Goal: Information Seeking & Learning: Learn about a topic

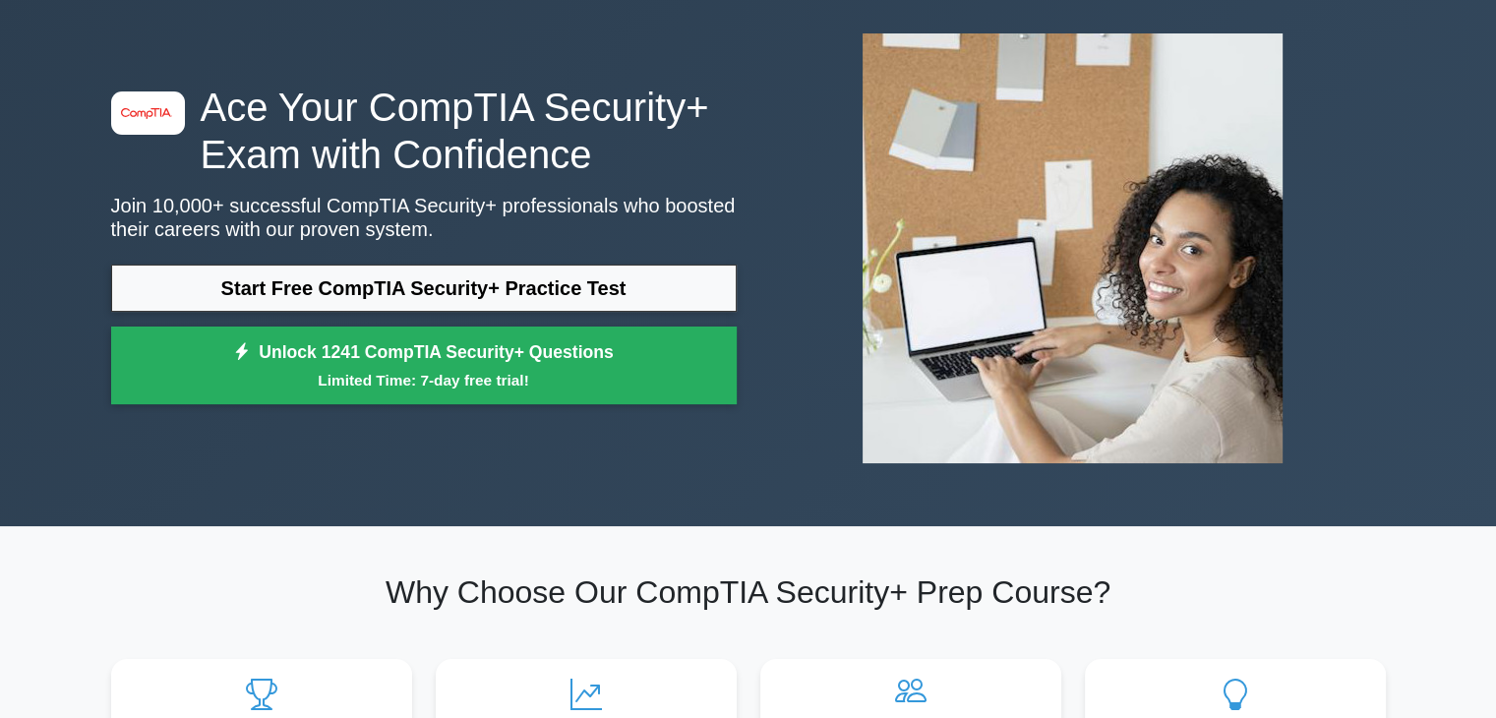
scroll to position [93, 0]
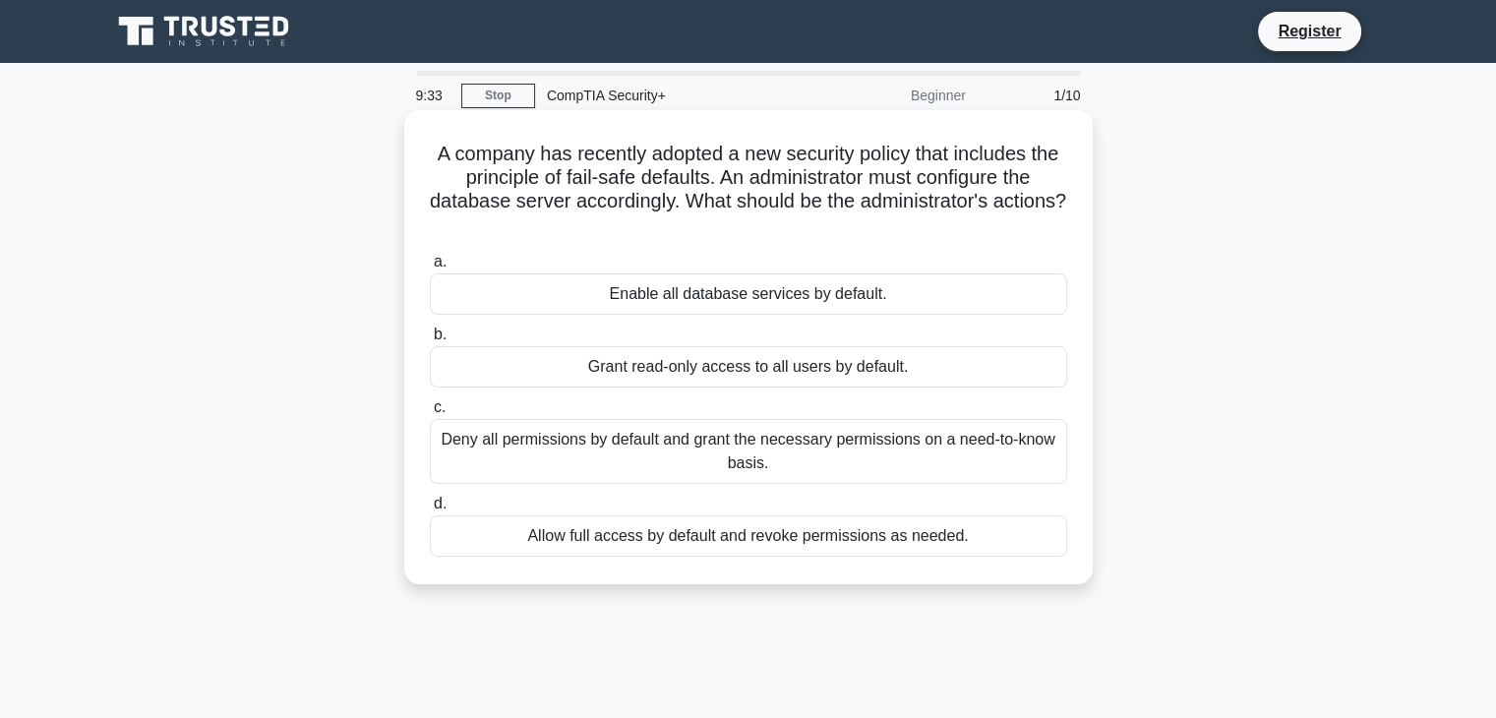
click at [787, 457] on div "Deny all permissions by default and grant the necessary permissions on a need-t…" at bounding box center [748, 451] width 637 height 65
click at [430, 414] on input "c. Deny all permissions by default and grant the necessary permissions on a nee…" at bounding box center [430, 407] width 0 height 13
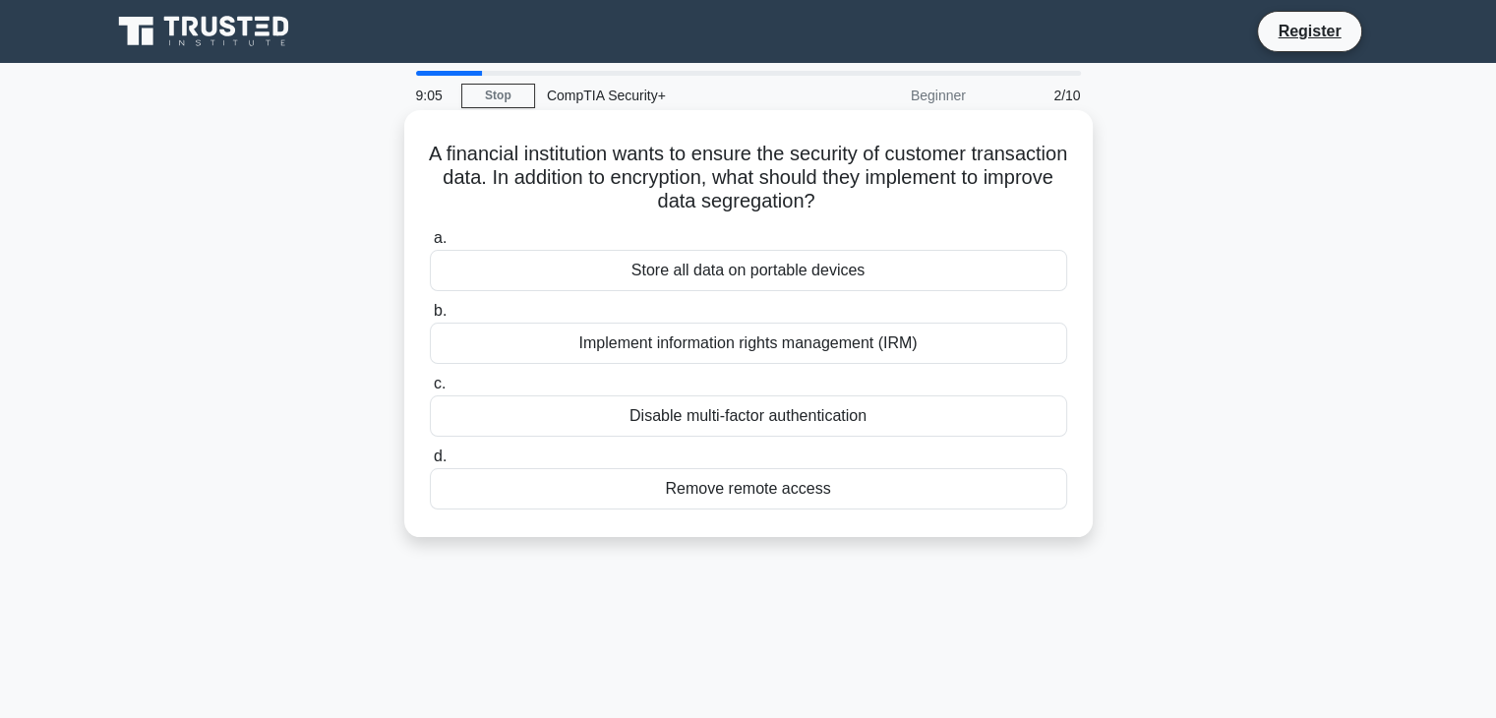
click at [802, 344] on div "Implement information rights management (IRM)" at bounding box center [748, 343] width 637 height 41
click at [430, 318] on input "b. Implement information rights management (IRM)" at bounding box center [430, 311] width 0 height 13
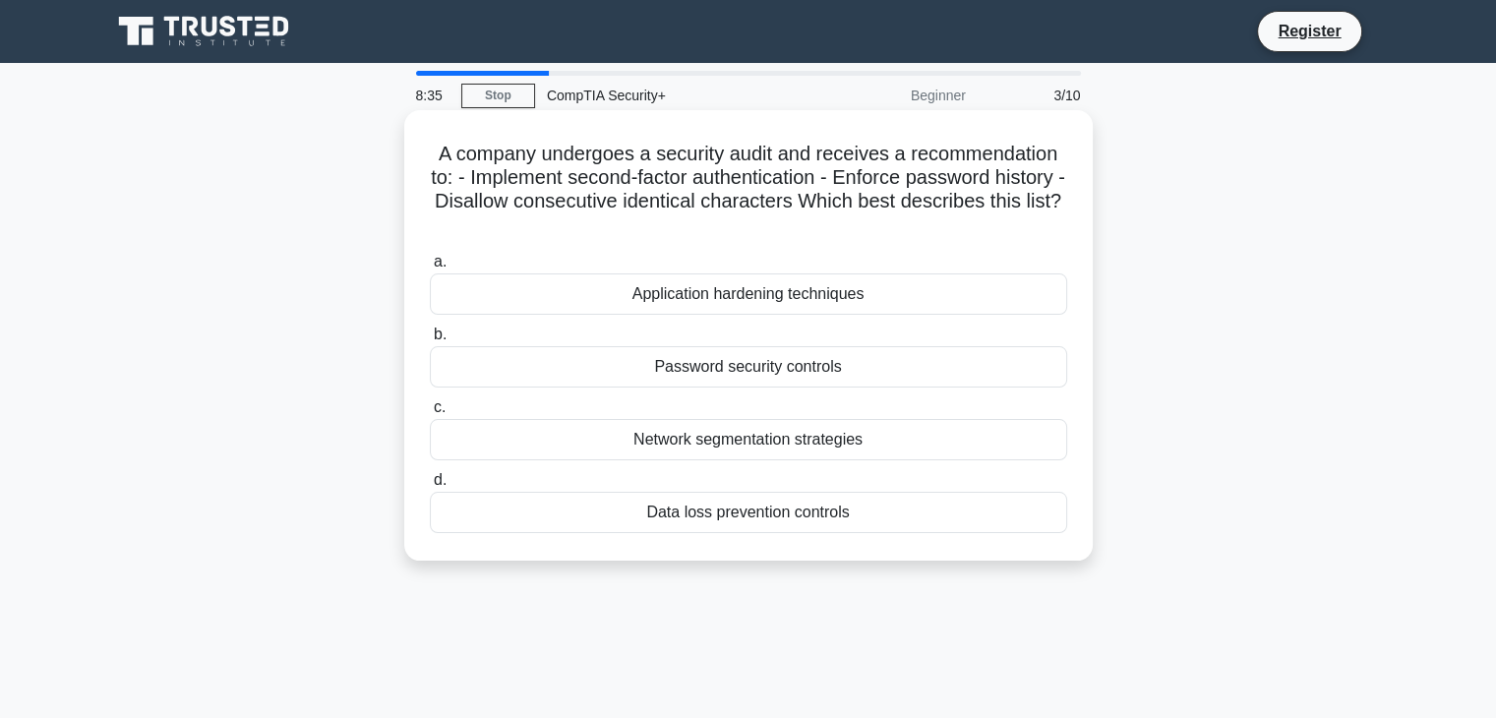
click at [747, 437] on div "Network segmentation strategies" at bounding box center [748, 439] width 637 height 41
click at [430, 414] on input "c. Network segmentation strategies" at bounding box center [430, 407] width 0 height 13
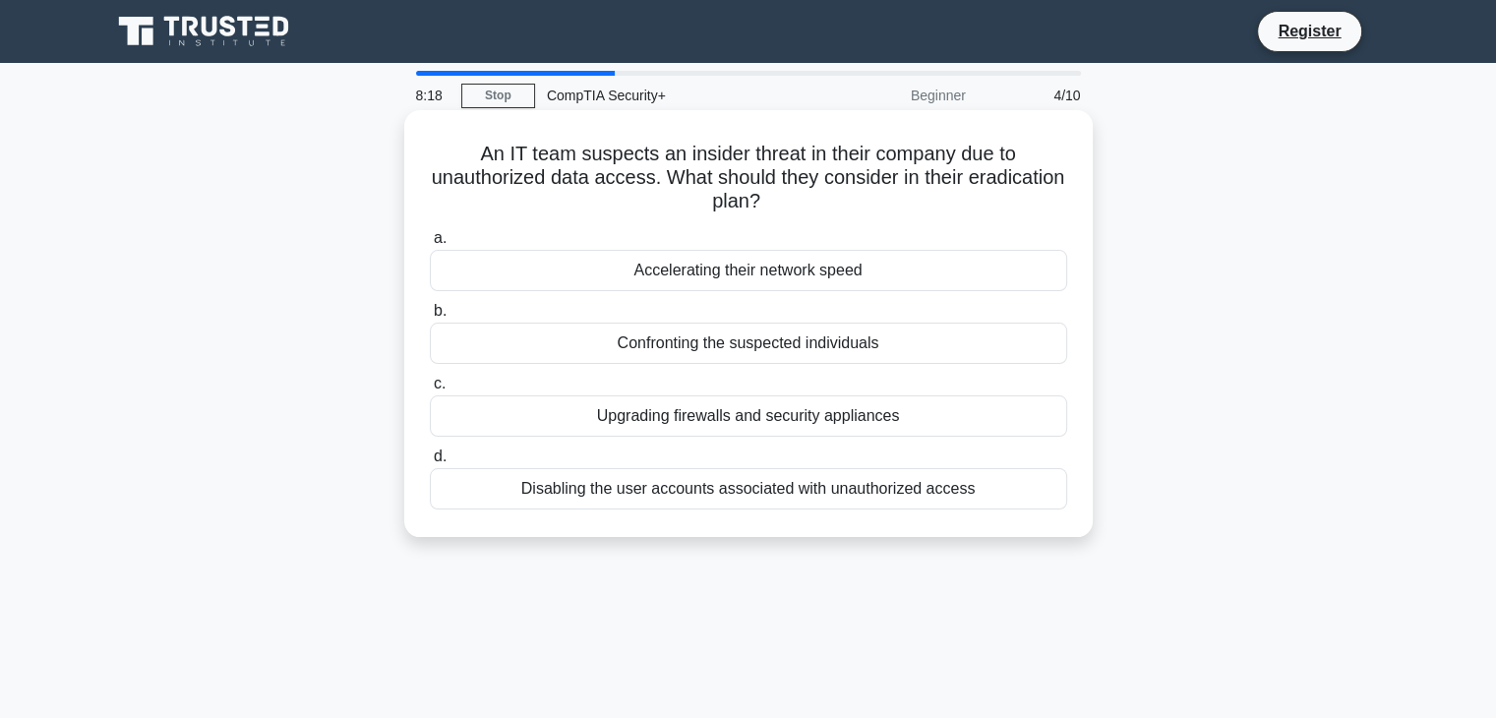
click at [731, 411] on div "Upgrading firewalls and security appliances" at bounding box center [748, 415] width 637 height 41
click at [430, 390] on input "c. Upgrading firewalls and security appliances" at bounding box center [430, 384] width 0 height 13
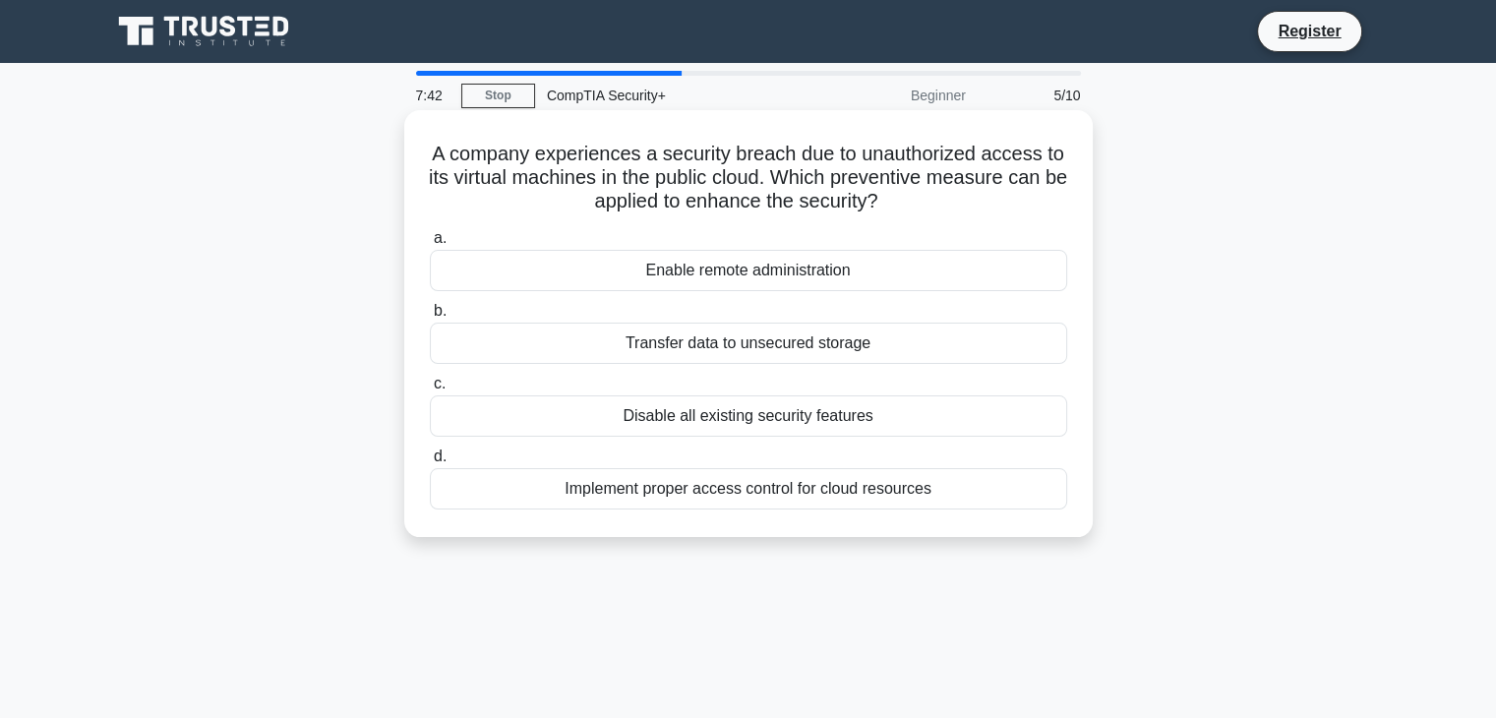
click at [712, 495] on div "Implement proper access control for cloud resources" at bounding box center [748, 488] width 637 height 41
click at [430, 463] on input "d. Implement proper access control for cloud resources" at bounding box center [430, 456] width 0 height 13
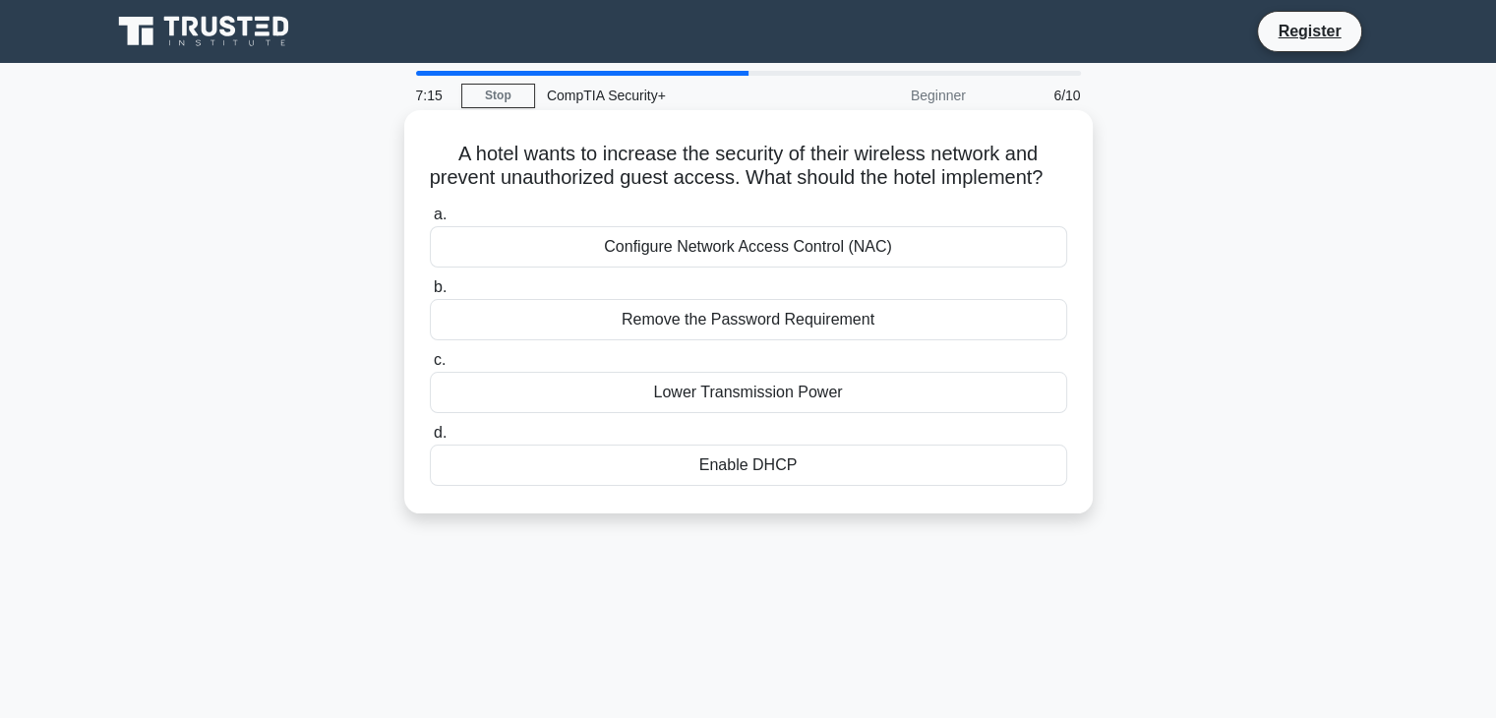
click at [775, 261] on div "Configure Network Access Control (NAC)" at bounding box center [748, 246] width 637 height 41
click at [430, 221] on input "a. Configure Network Access Control (NAC)" at bounding box center [430, 214] width 0 height 13
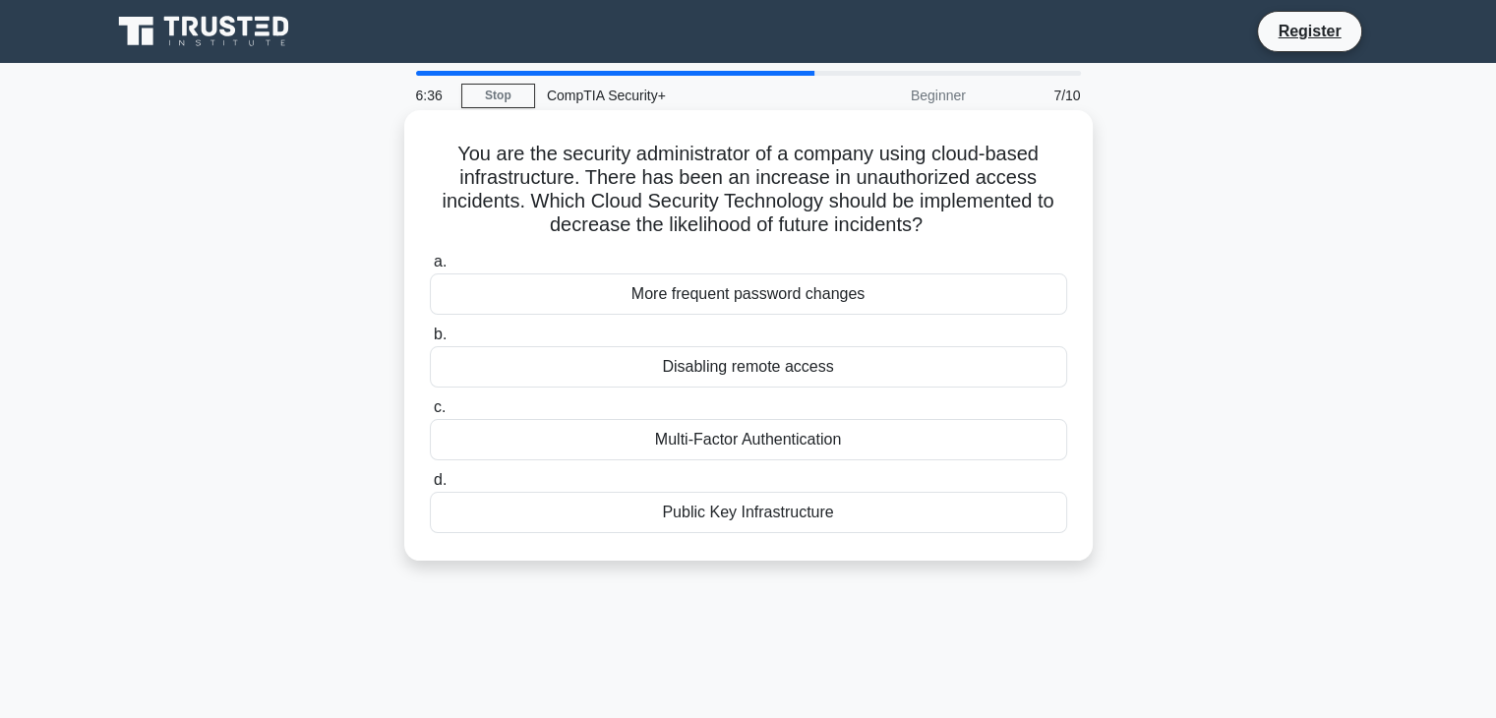
click at [699, 446] on div "Multi-Factor Authentication" at bounding box center [748, 439] width 637 height 41
click at [430, 414] on input "c. Multi-Factor Authentication" at bounding box center [430, 407] width 0 height 13
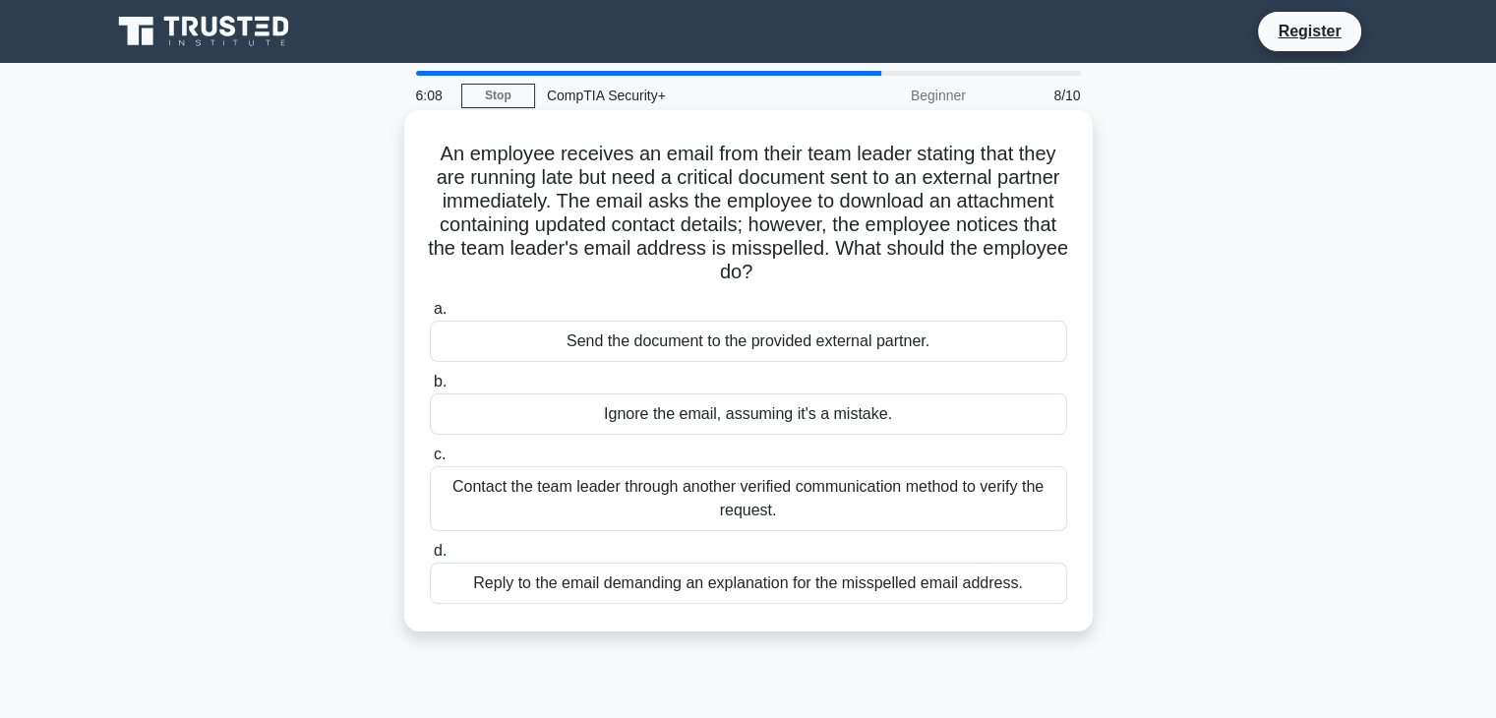
click at [677, 502] on div "Contact the team leader through another verified communication method to verify…" at bounding box center [748, 498] width 637 height 65
click at [430, 461] on input "c. Contact the team leader through another verified communication method to ver…" at bounding box center [430, 454] width 0 height 13
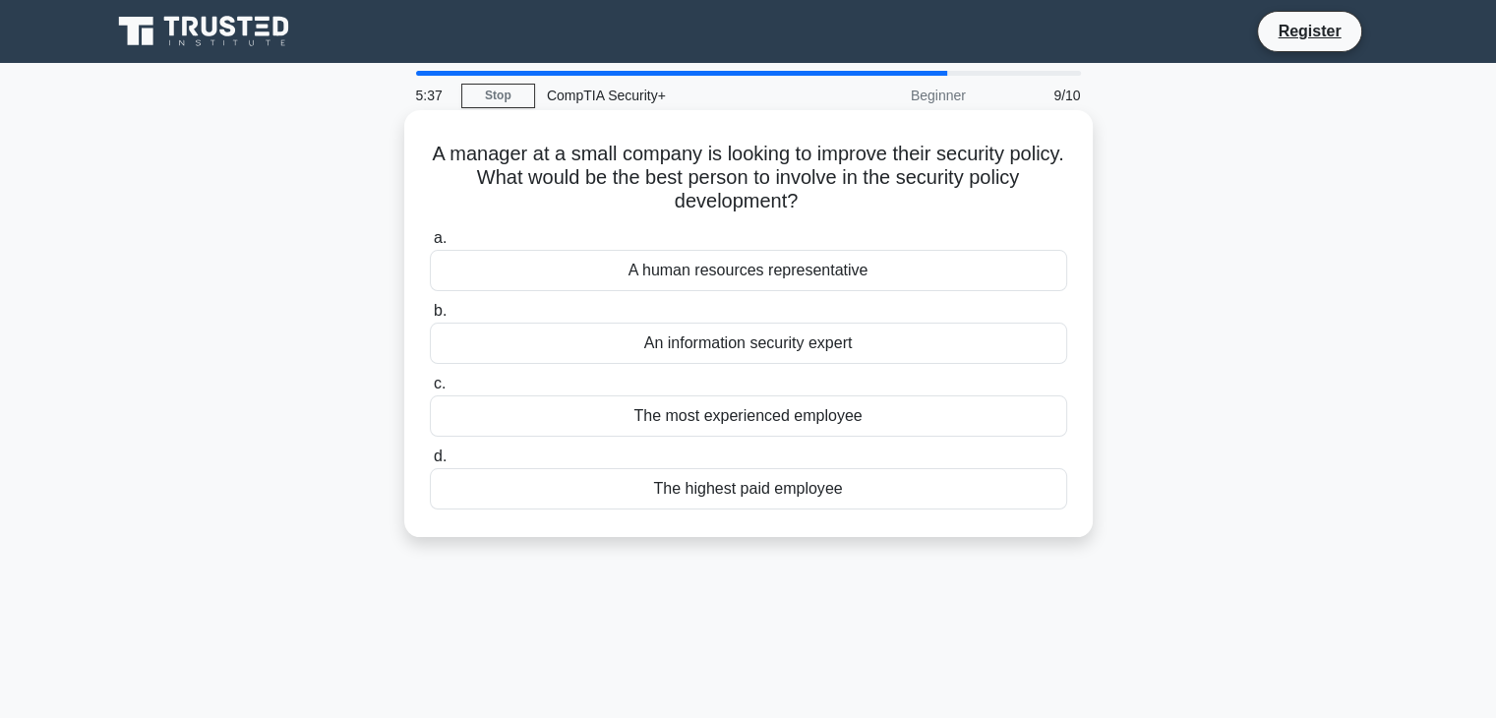
click at [696, 346] on div "An information security expert" at bounding box center [748, 343] width 637 height 41
click at [430, 318] on input "b. An information security expert" at bounding box center [430, 311] width 0 height 13
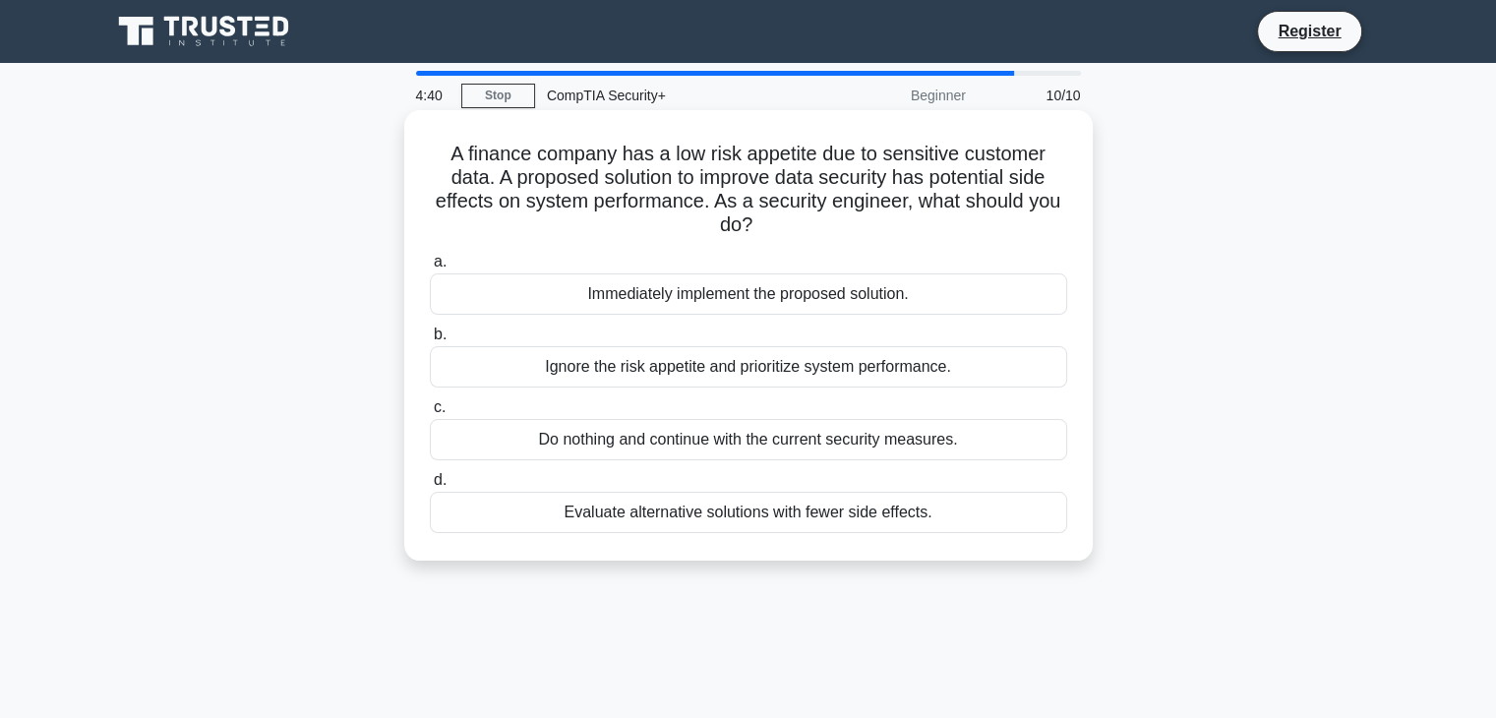
click at [660, 516] on div "Evaluate alternative solutions with fewer side effects." at bounding box center [748, 512] width 637 height 41
click at [430, 487] on input "d. Evaluate alternative solutions with fewer side effects." at bounding box center [430, 480] width 0 height 13
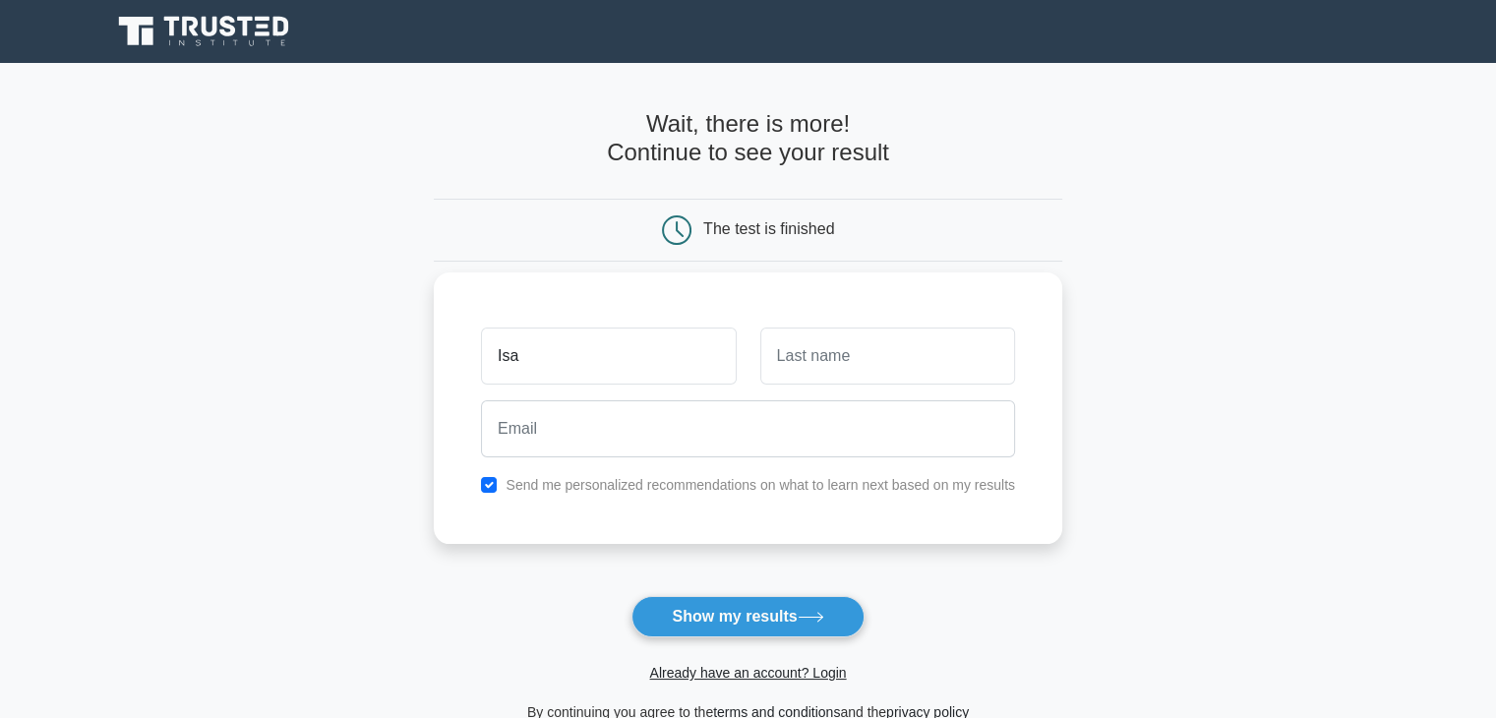
type input "[DEMOGRAPHIC_DATA]"
click at [791, 376] on input "text" at bounding box center [887, 355] width 255 height 57
type input "Valentin"
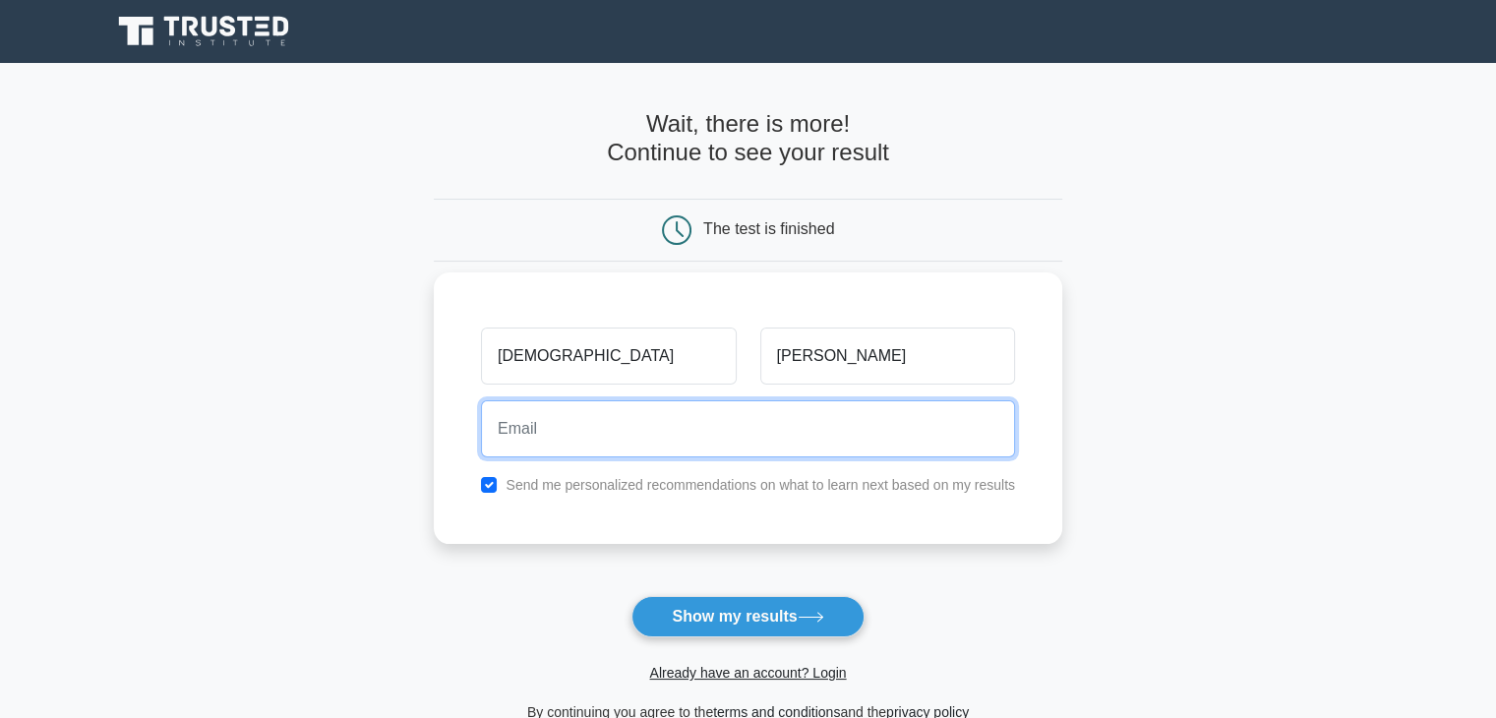
click at [772, 449] on input "email" at bounding box center [748, 428] width 534 height 57
type input "isaiahvalentin1@gmail.com"
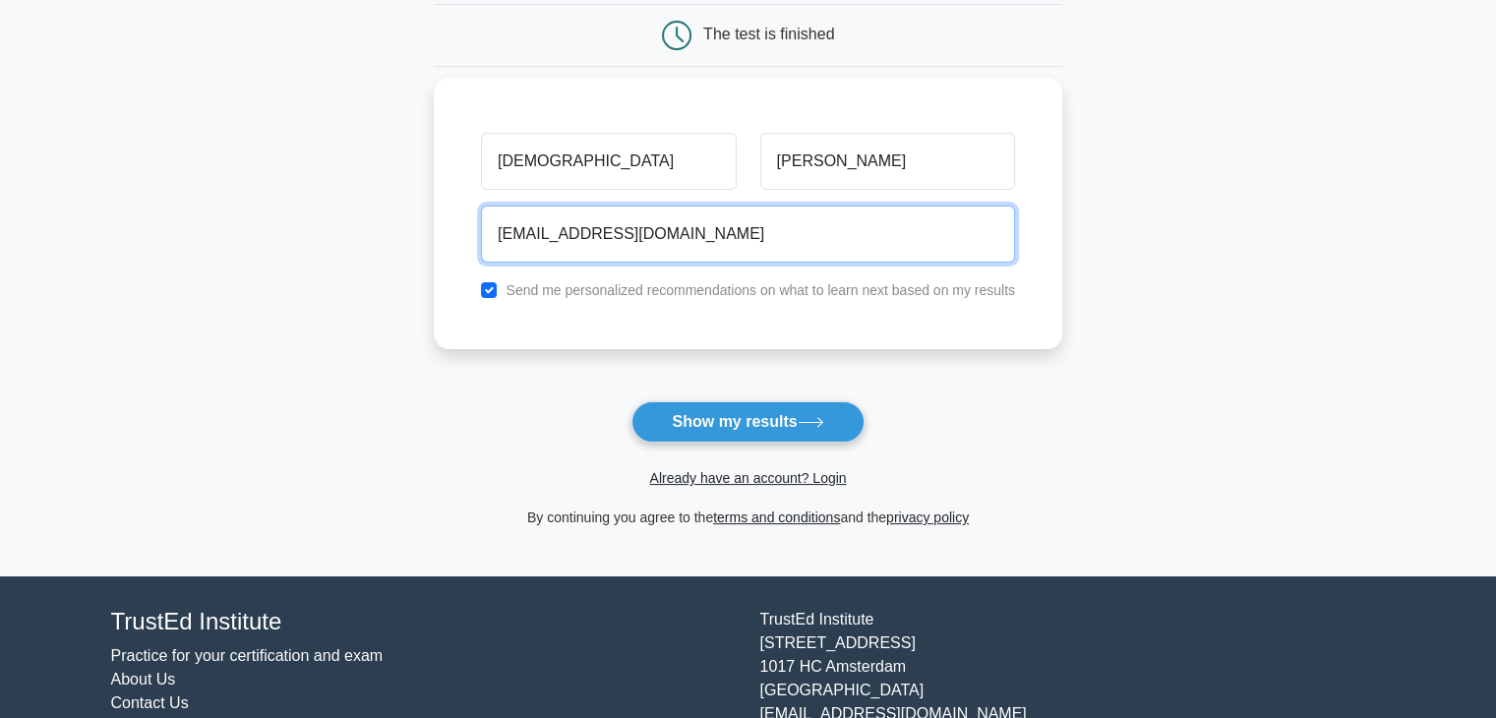
scroll to position [196, 0]
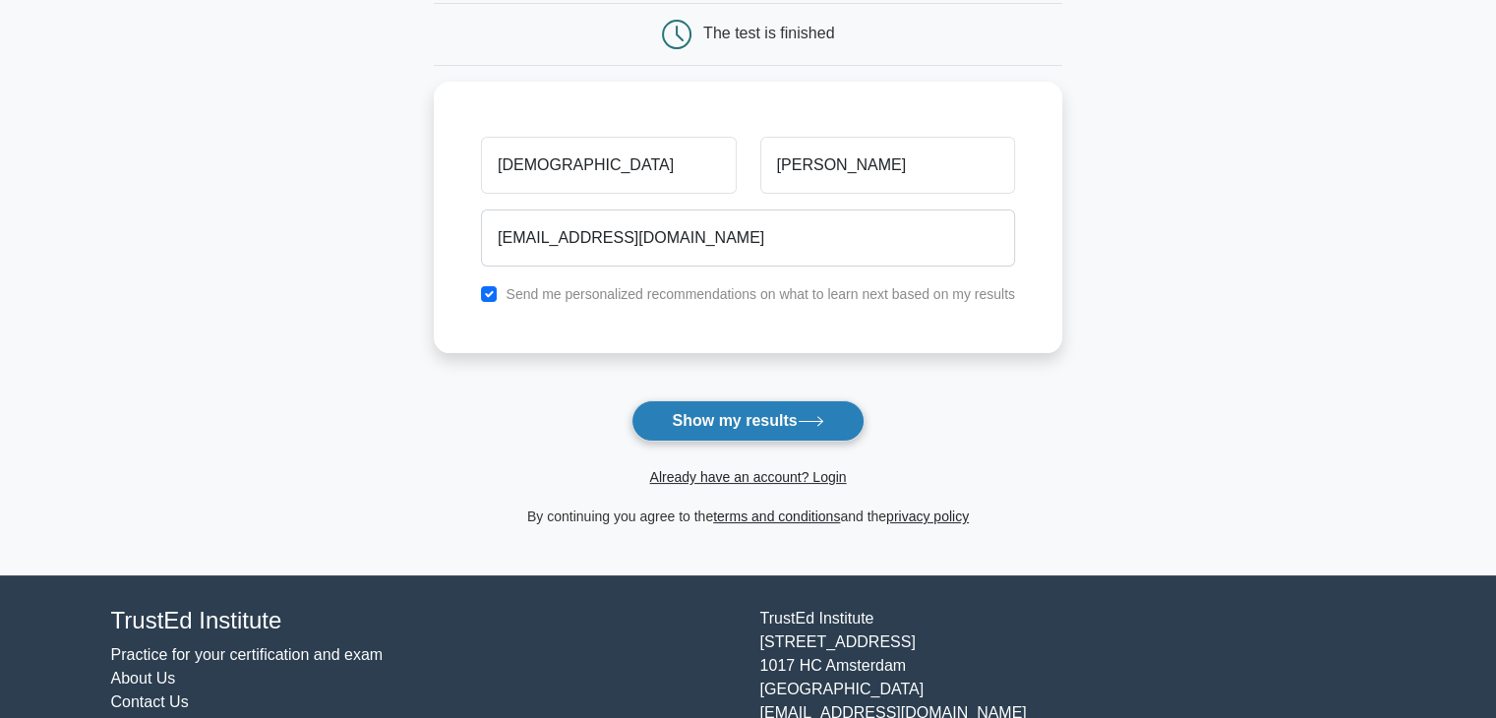
drag, startPoint x: 713, startPoint y: 416, endPoint x: 684, endPoint y: 432, distance: 32.6
click at [684, 432] on button "Show my results" at bounding box center [747, 420] width 232 height 41
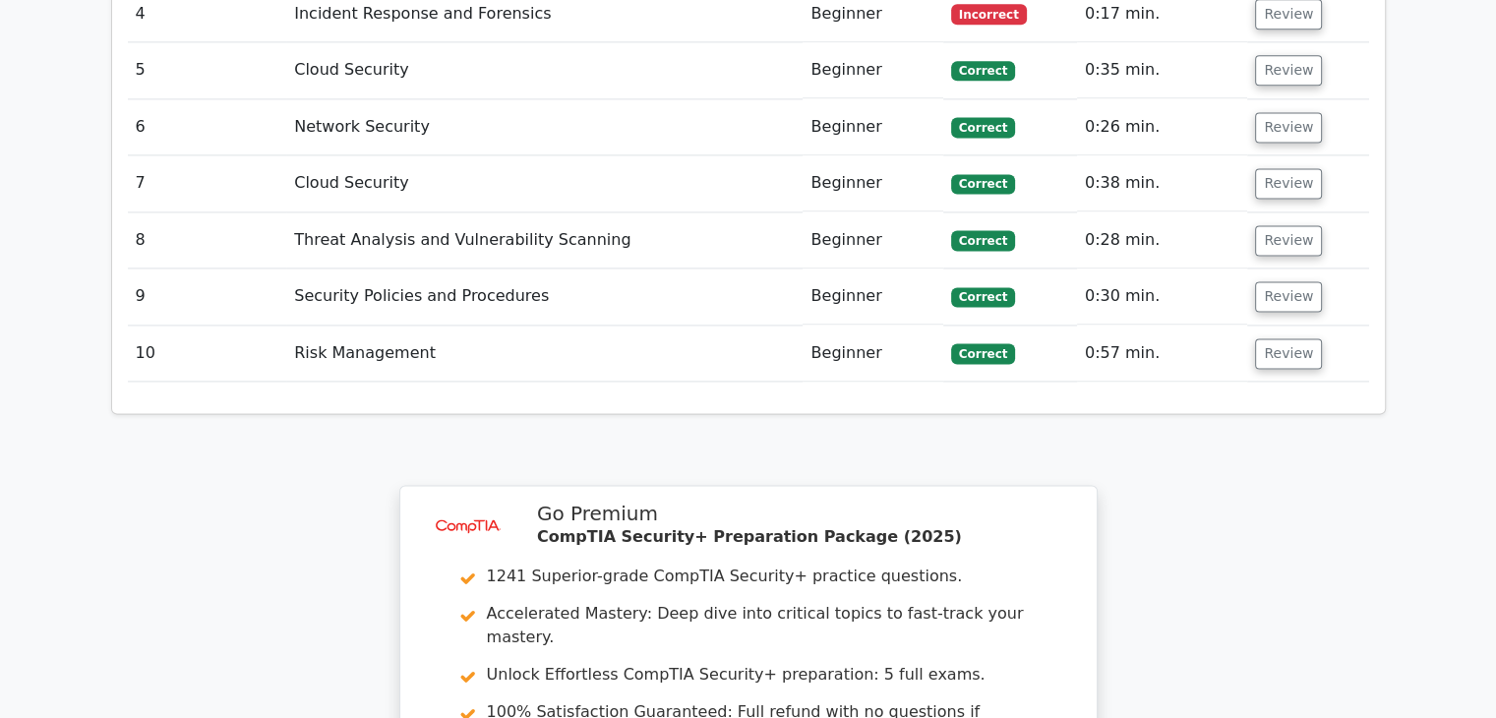
scroll to position [2425, 0]
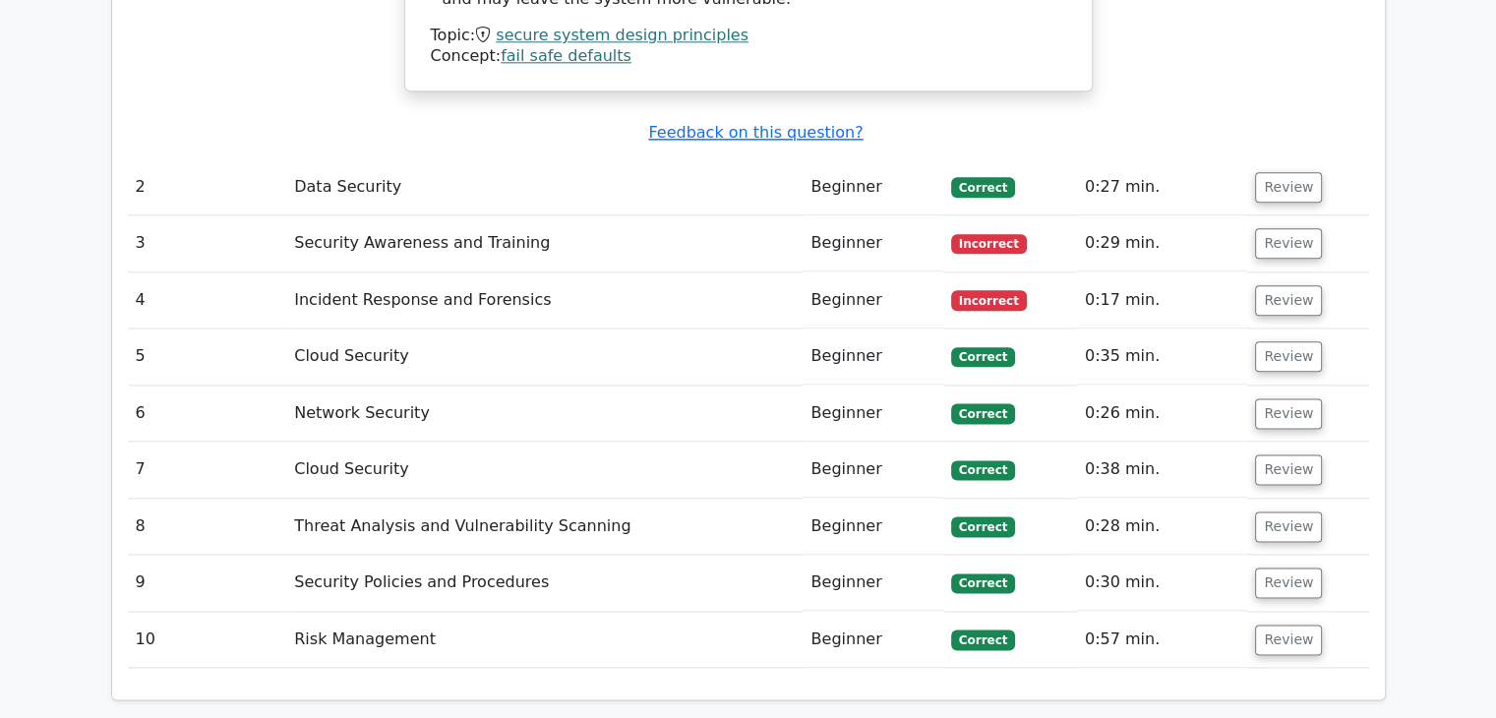
drag, startPoint x: 1296, startPoint y: 139, endPoint x: 919, endPoint y: 158, distance: 377.2
click at [919, 215] on td "Beginner" at bounding box center [872, 243] width 140 height 56
click at [1263, 228] on button "Review" at bounding box center [1288, 243] width 67 height 30
